Goal: Task Accomplishment & Management: Manage account settings

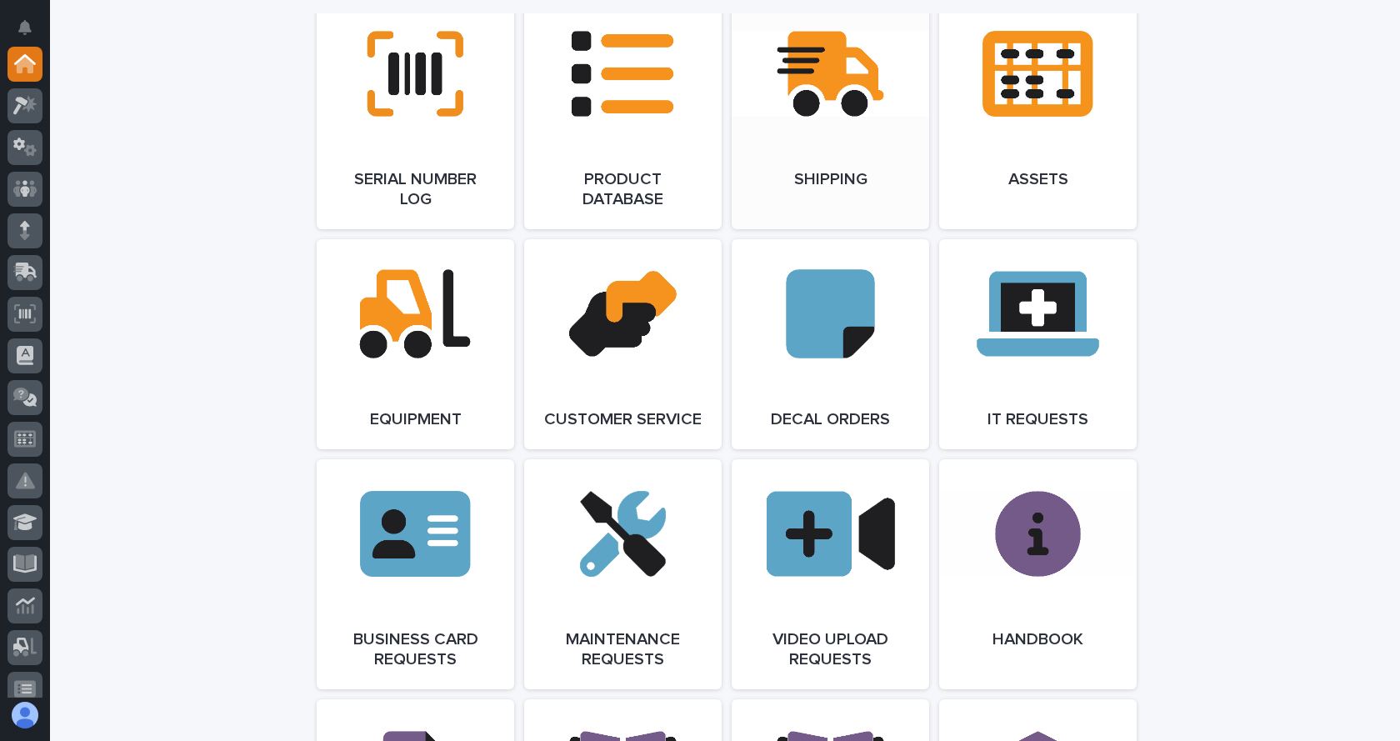
scroll to position [2275, 0]
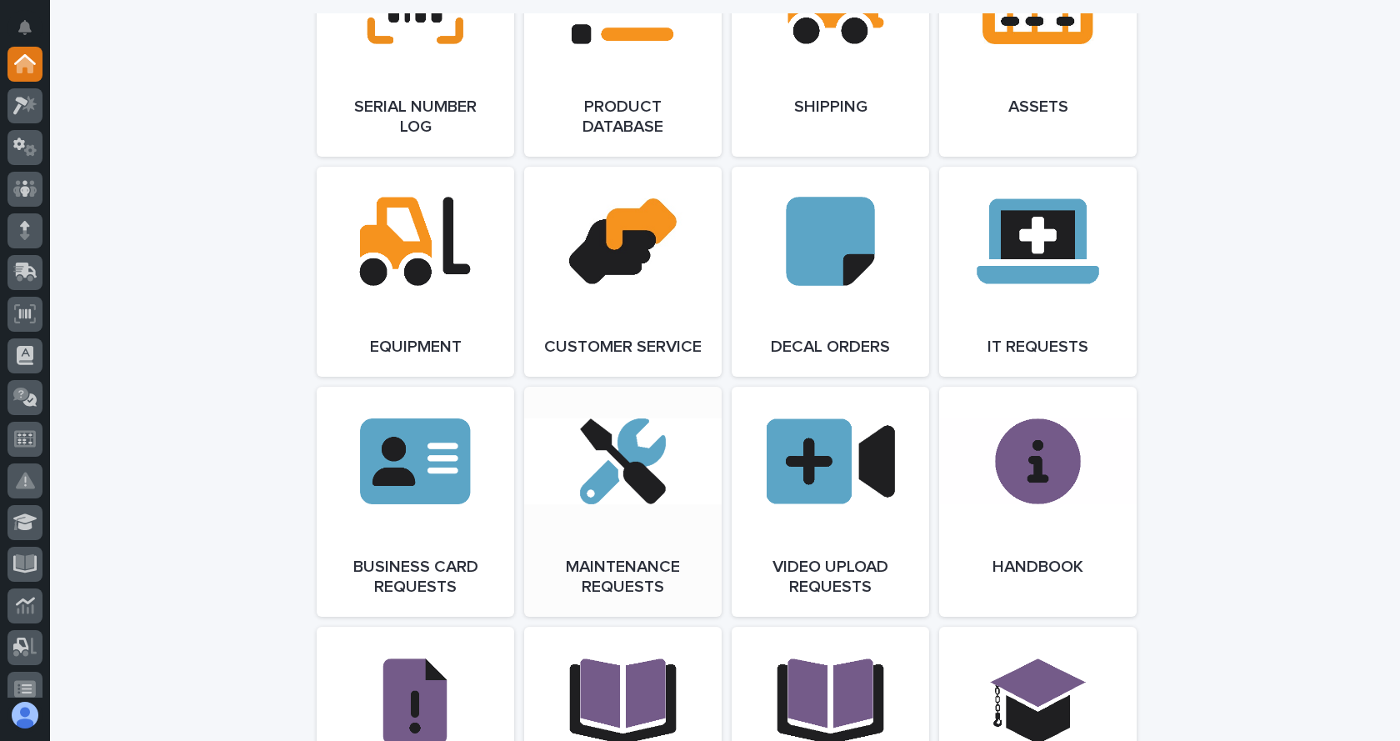
click at [627, 508] on span "Open Link" at bounding box center [623, 502] width 54 height 12
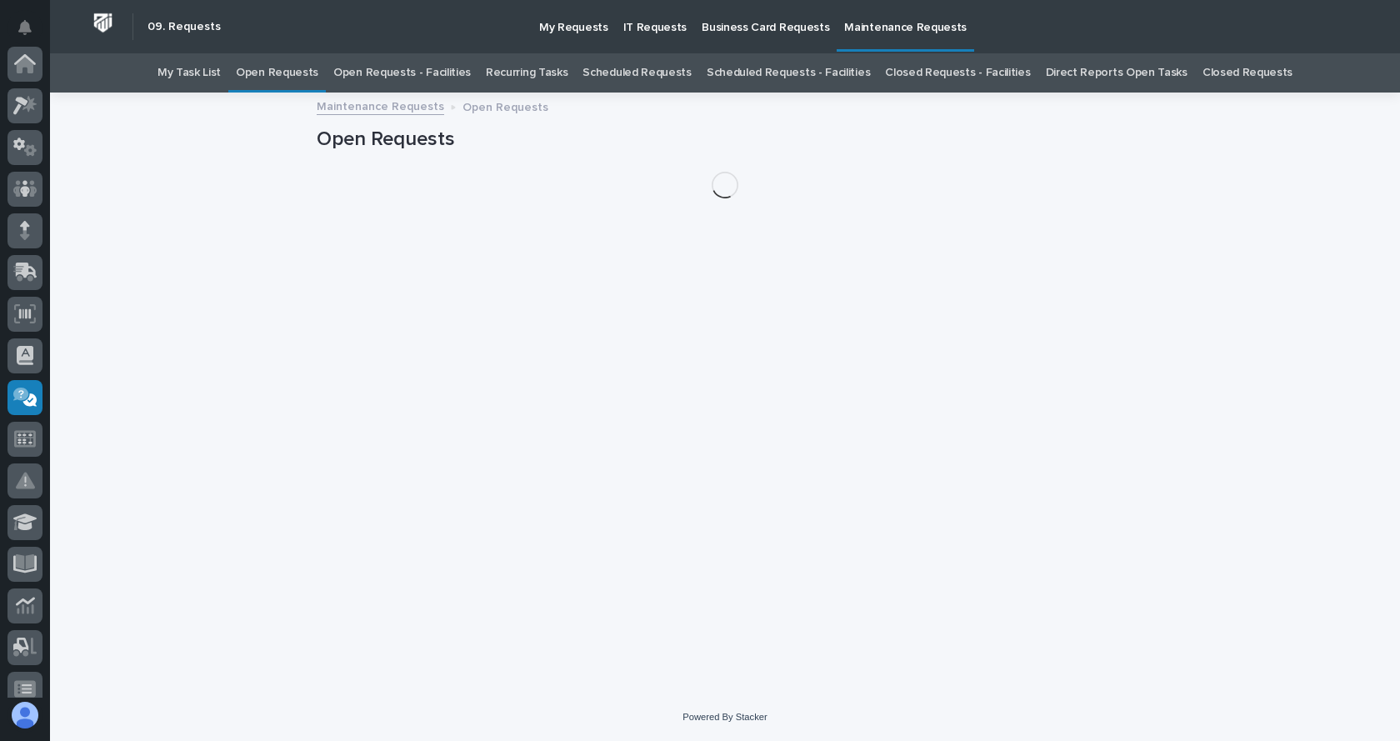
scroll to position [333, 0]
click at [435, 73] on link "Open Requests - Facilities" at bounding box center [402, 72] width 138 height 39
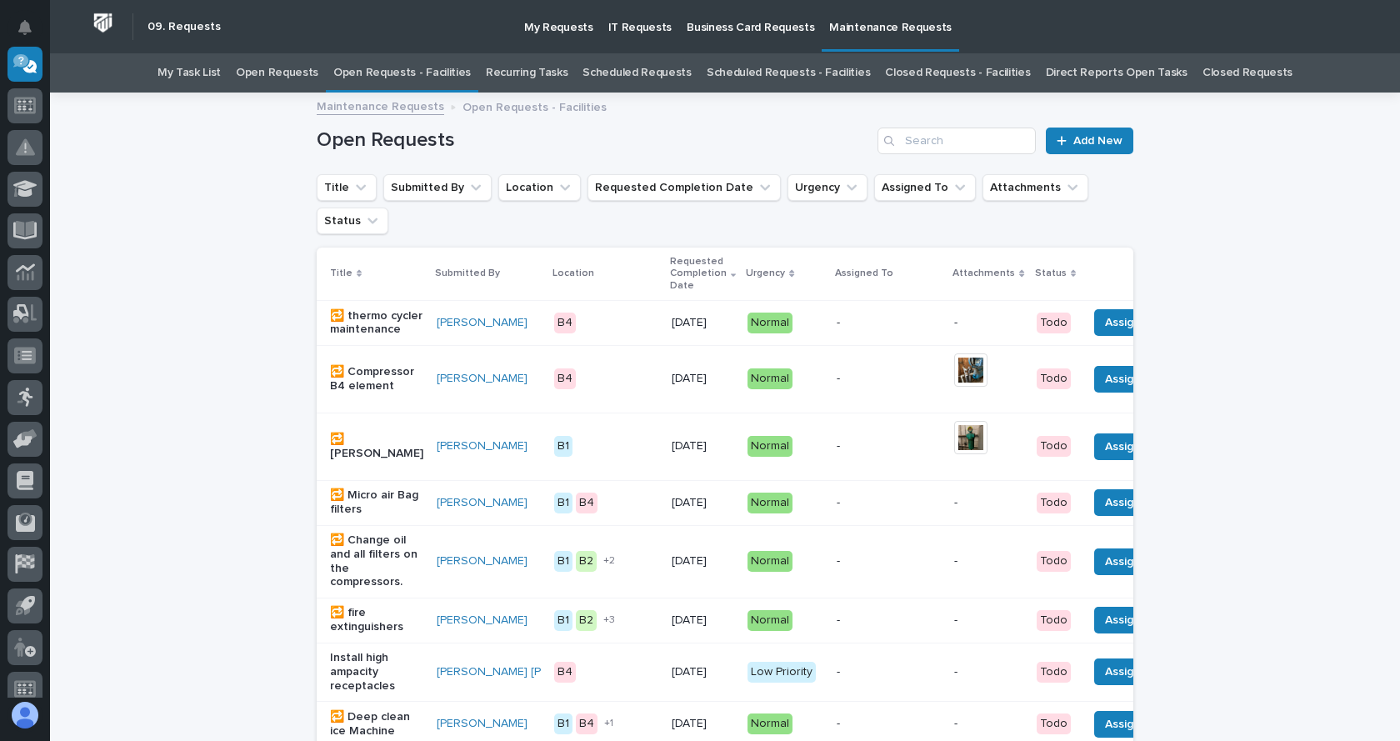
click at [453, 71] on link "Open Requests - Facilities" at bounding box center [402, 72] width 138 height 39
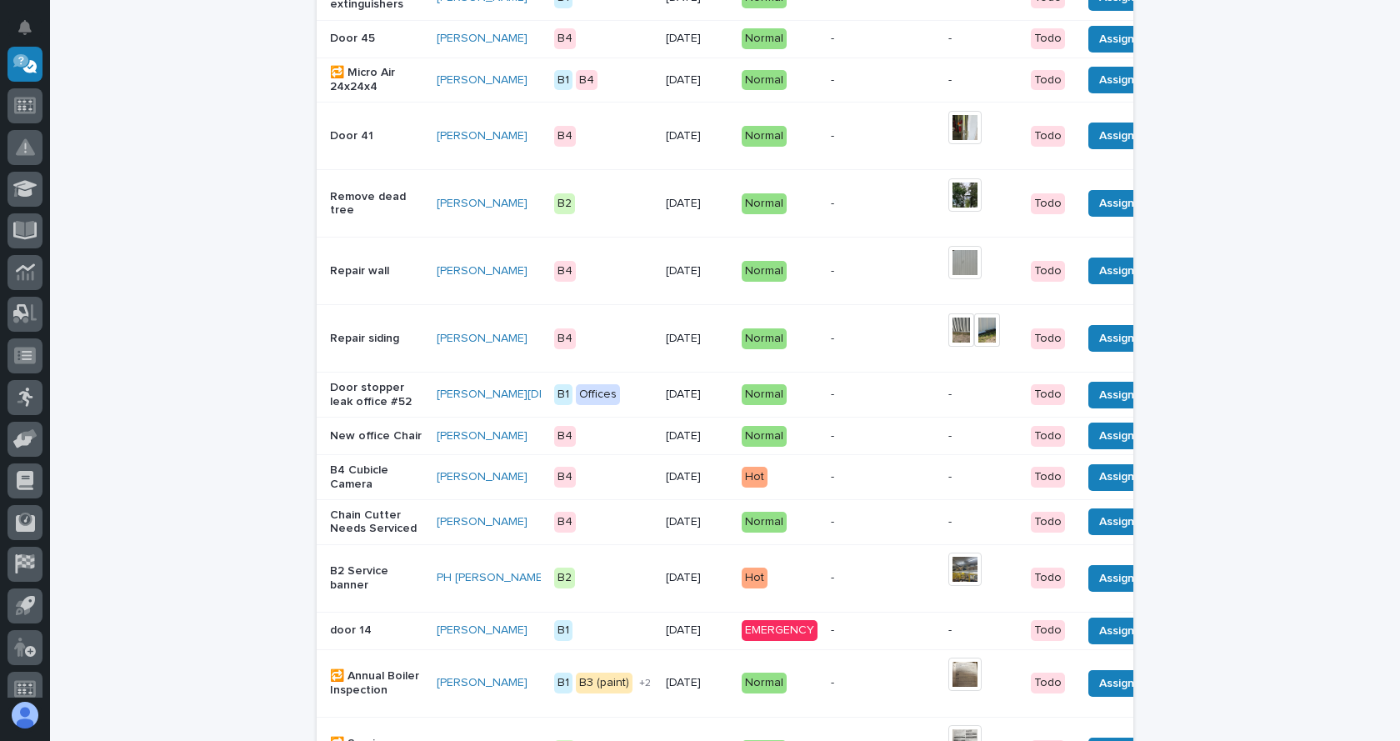
scroll to position [1167, 0]
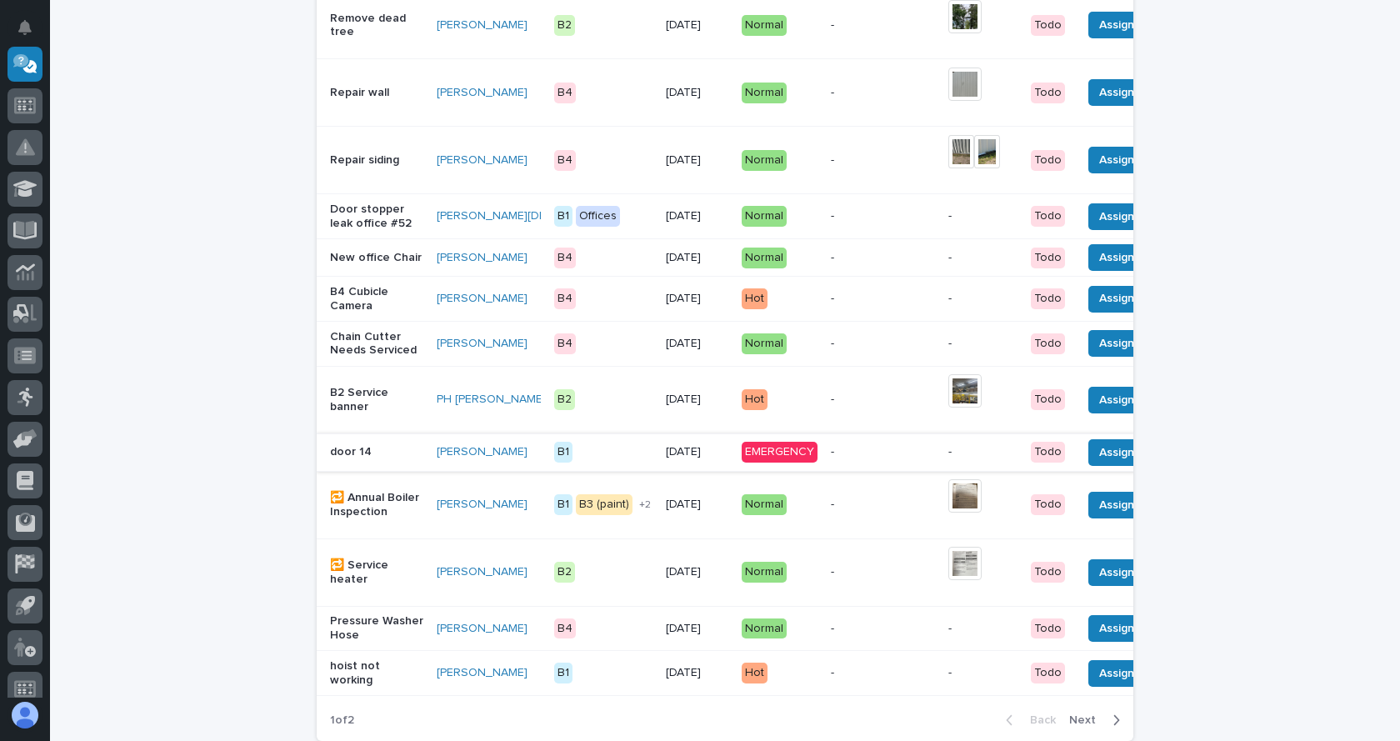
click at [1152, 466] on button "Done" at bounding box center [1181, 452] width 58 height 27
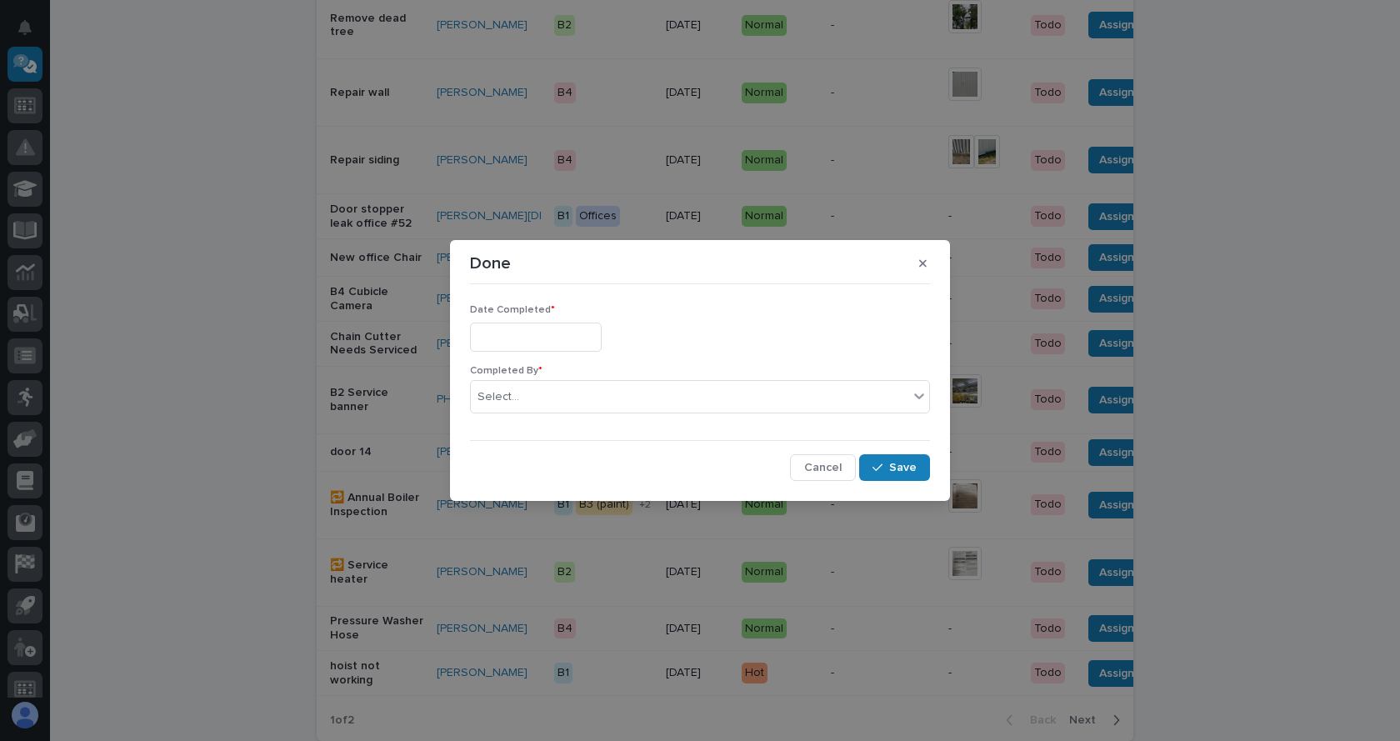
click at [536, 337] on input "text" at bounding box center [536, 337] width 132 height 29
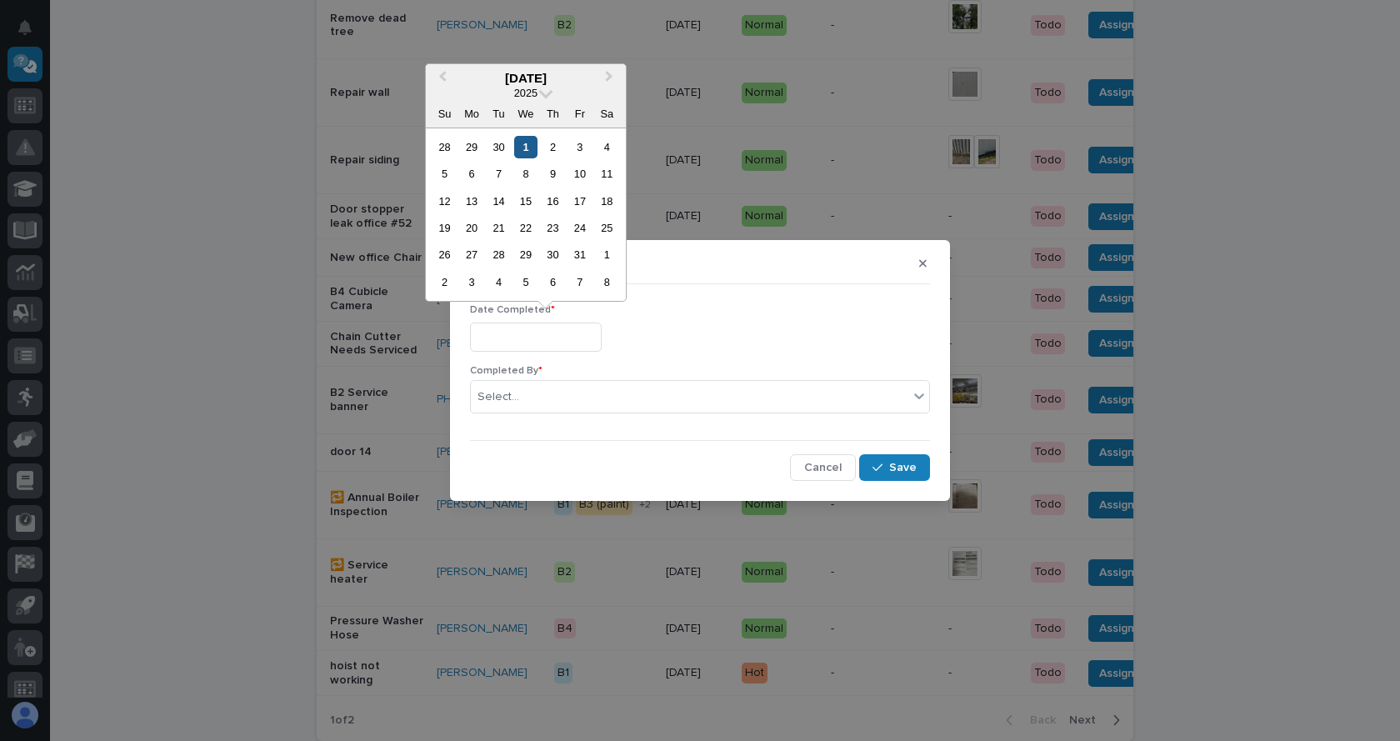
click at [533, 143] on div "1" at bounding box center [525, 147] width 23 height 23
type input "**********"
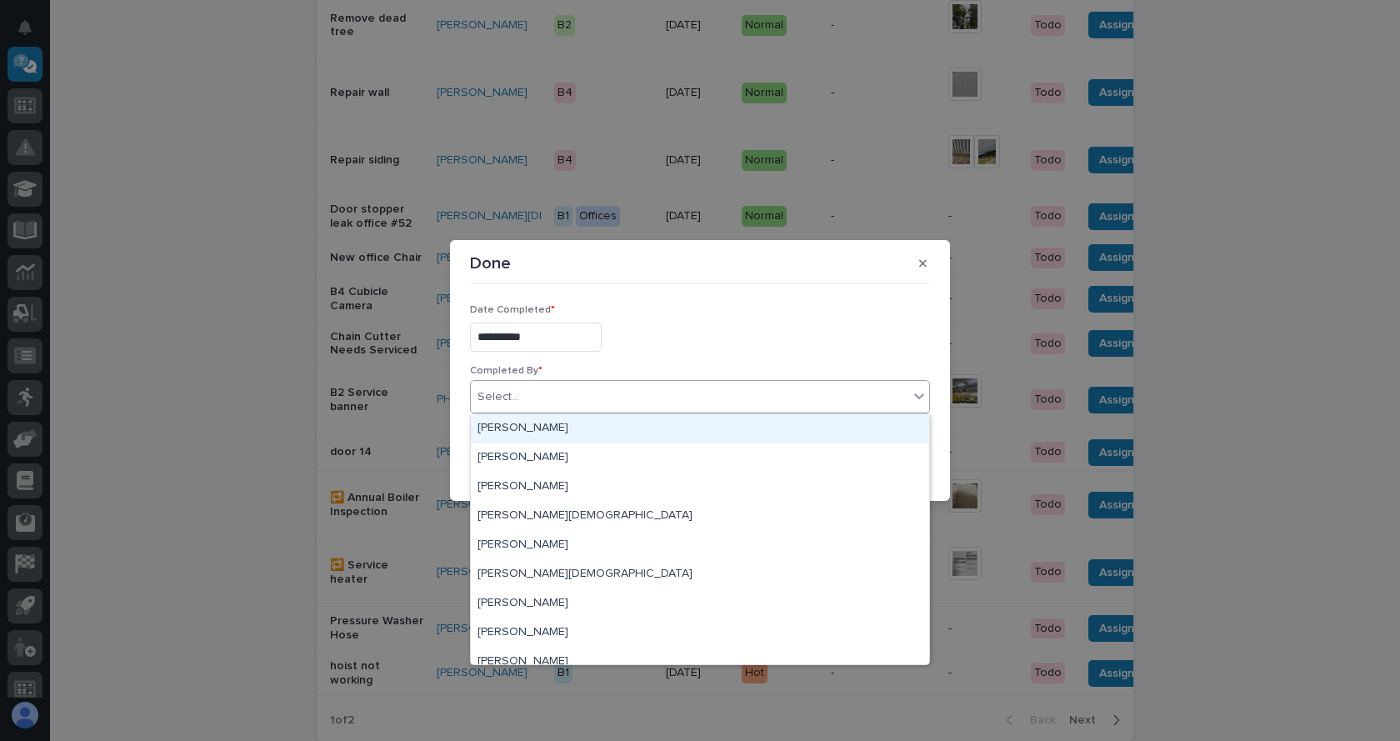
click at [888, 380] on div "Select..." at bounding box center [700, 396] width 460 height 33
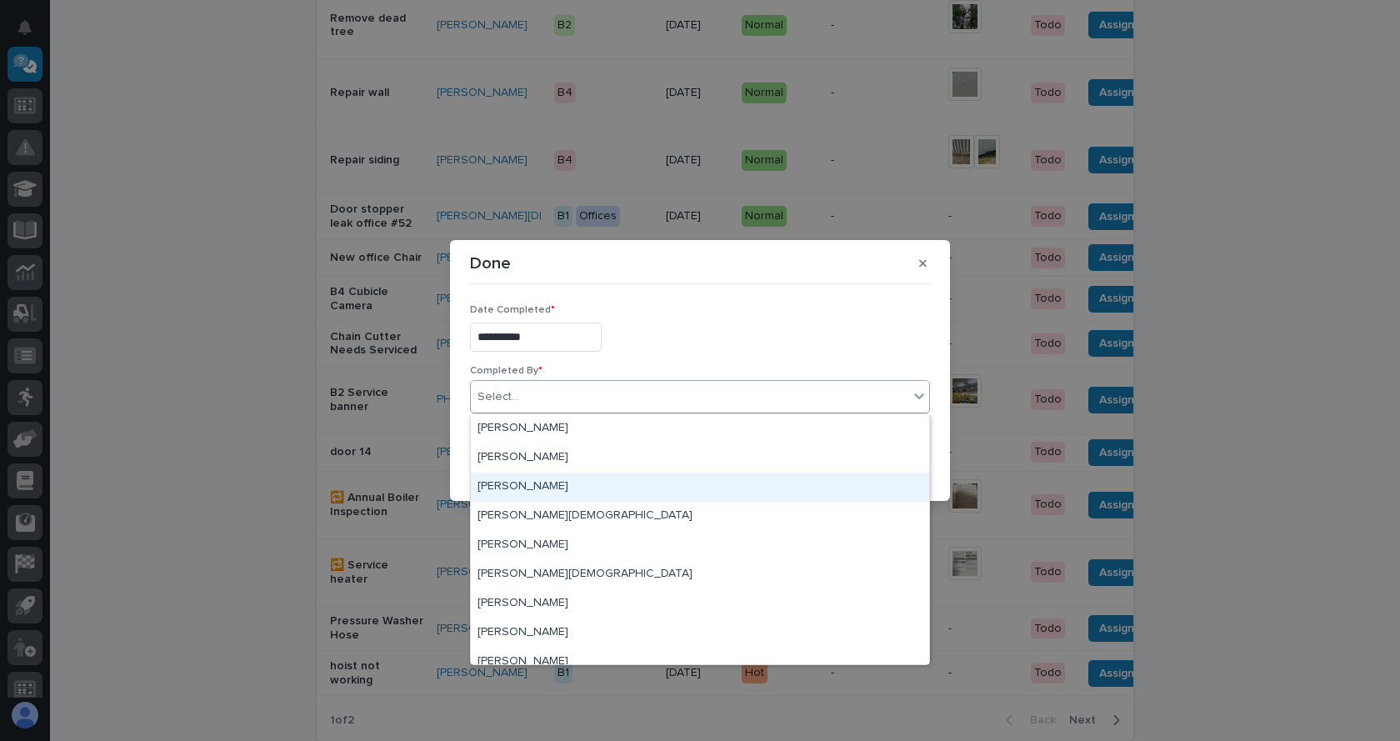
click at [518, 480] on div "Jerry Yoder" at bounding box center [700, 487] width 458 height 29
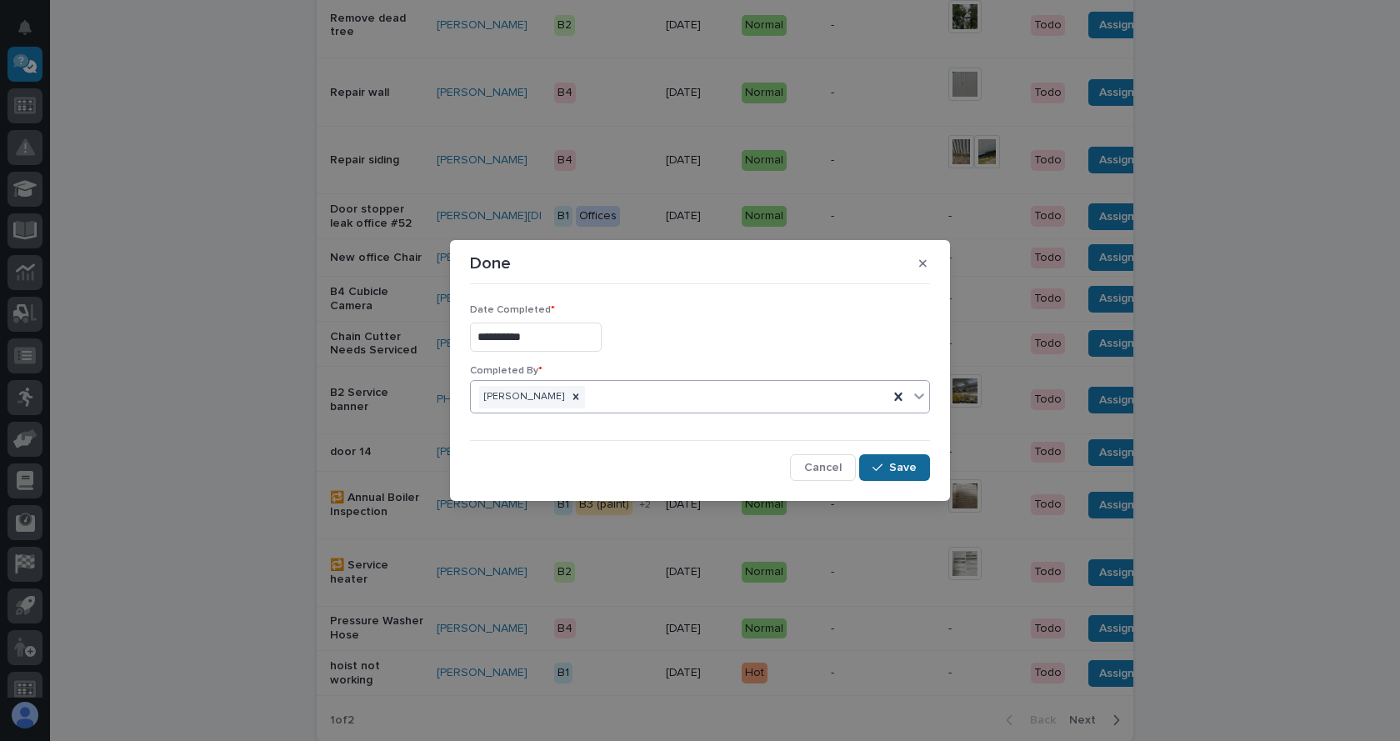
click at [911, 468] on span "Save" at bounding box center [903, 467] width 28 height 15
